Goal: Task Accomplishment & Management: Use online tool/utility

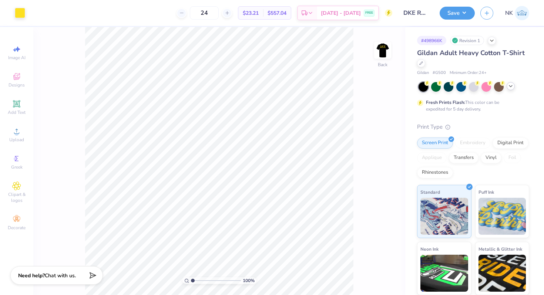
click at [511, 87] on icon at bounding box center [511, 86] width 6 height 6
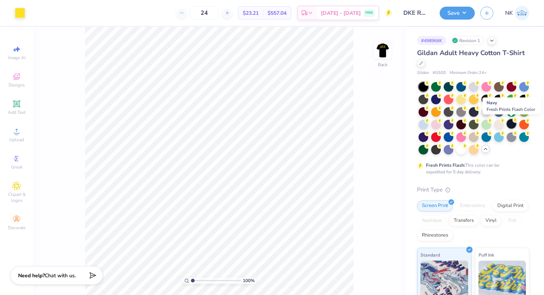
click at [510, 126] on div at bounding box center [512, 124] width 10 height 10
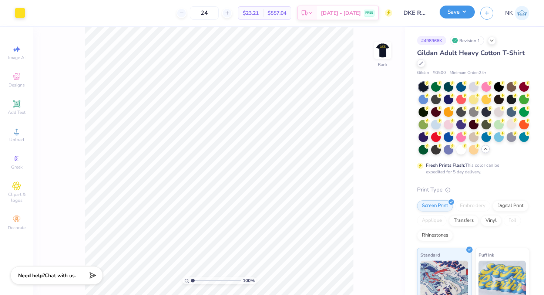
click at [467, 15] on button "Save" at bounding box center [457, 12] width 35 height 13
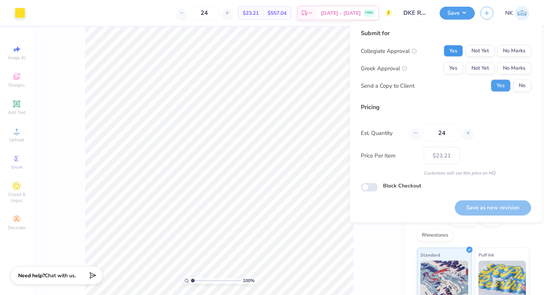
click at [453, 48] on button "Yes" at bounding box center [453, 51] width 19 height 12
click at [456, 69] on button "Yes" at bounding box center [453, 69] width 19 height 12
click at [478, 202] on button "Save as new revision" at bounding box center [493, 207] width 76 height 15
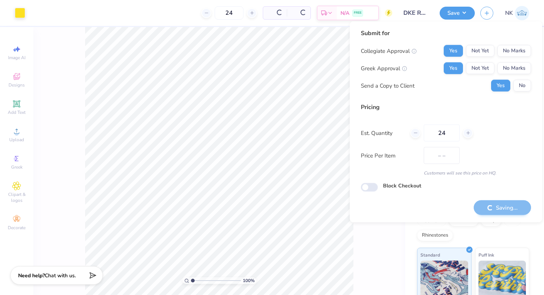
type input "$23.21"
